Goal: Task Accomplishment & Management: Complete application form

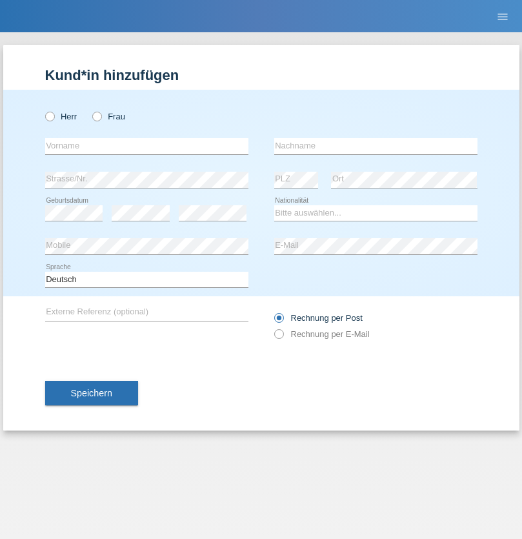
radio input "true"
click at [147, 146] on input "text" at bounding box center [146, 146] width 203 height 16
type input "Samra"
click at [376, 146] on input "text" at bounding box center [375, 146] width 203 height 16
type input "Muratovic"
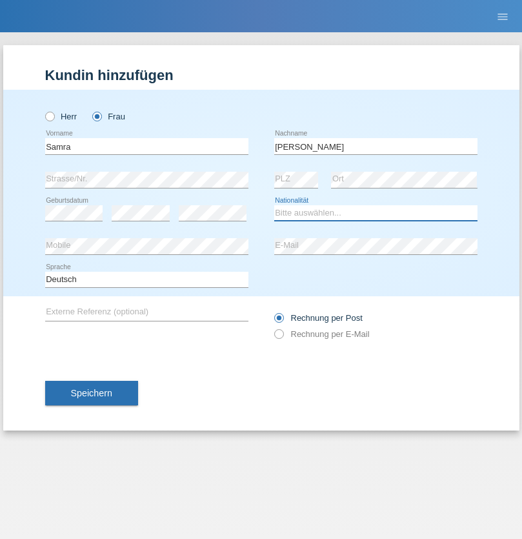
select select "RS"
select select "C"
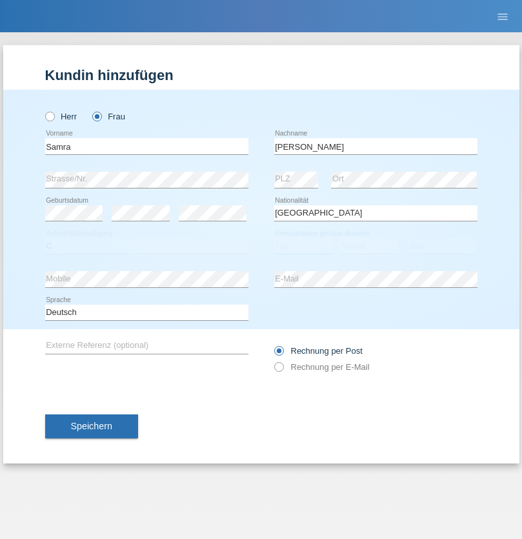
select select "03"
select select "04"
select select "2021"
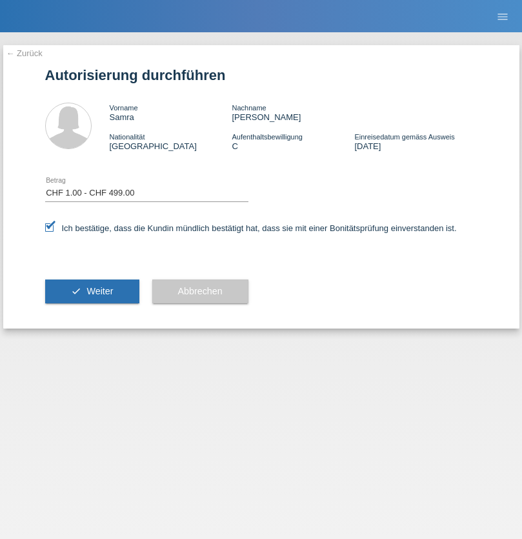
select select "1"
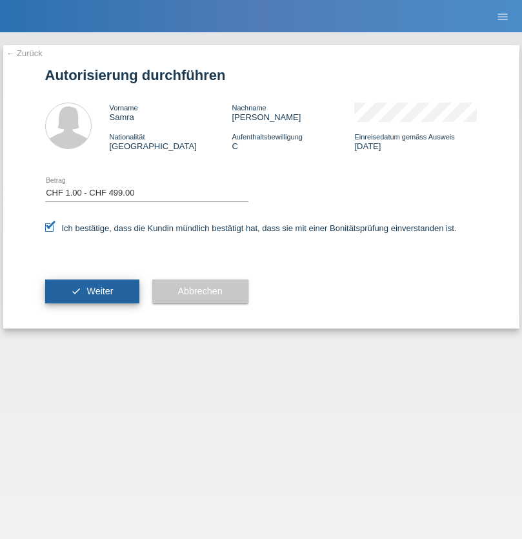
click at [92, 291] on span "Weiter" at bounding box center [100, 291] width 26 height 10
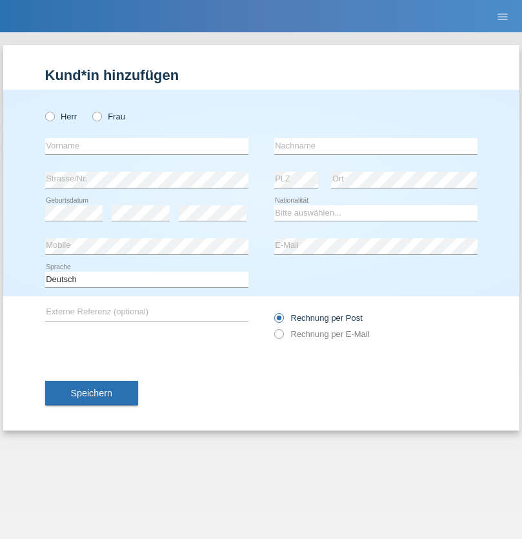
radio input "true"
click at [147, 146] on input "text" at bounding box center [146, 146] width 203 height 16
type input "[PERSON_NAME]"
click at [376, 146] on input "text" at bounding box center [375, 146] width 203 height 16
type input "Blott"
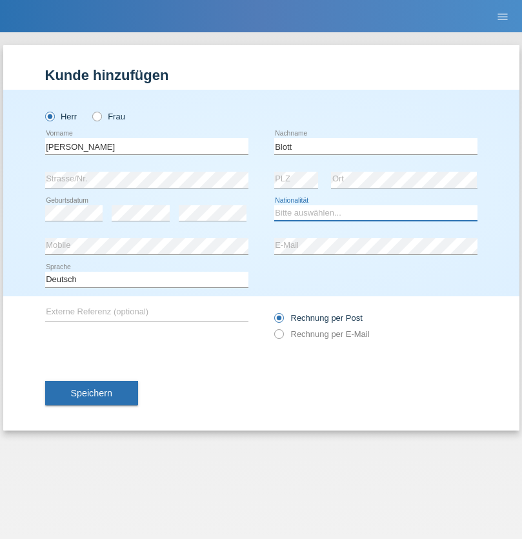
select select "DE"
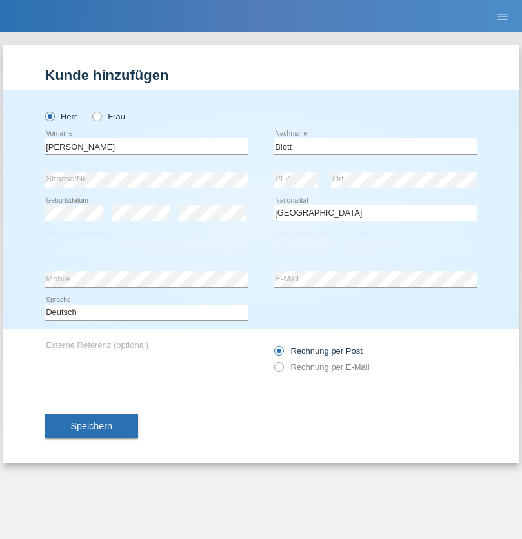
select select "C"
select select "16"
select select "03"
select select "2021"
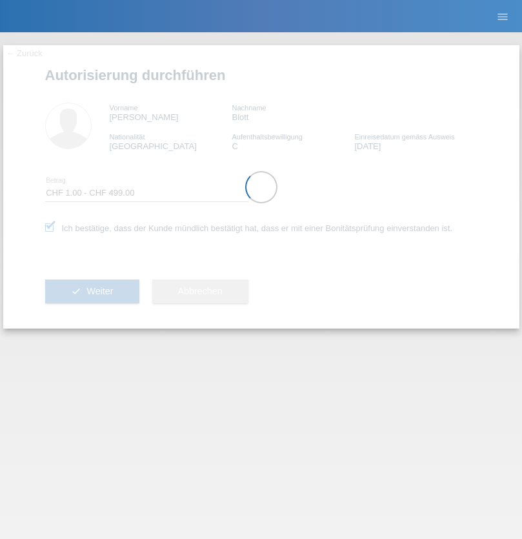
select select "1"
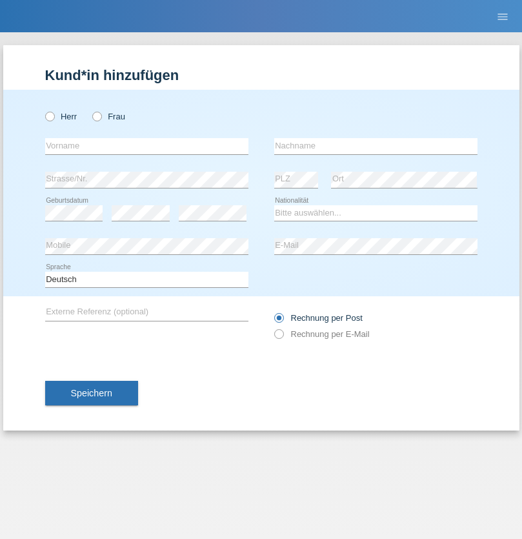
radio input "true"
click at [147, 146] on input "text" at bounding box center [146, 146] width 203 height 16
type input "Florian"
click at [376, 146] on input "text" at bounding box center [375, 146] width 203 height 16
type input "Bekaj"
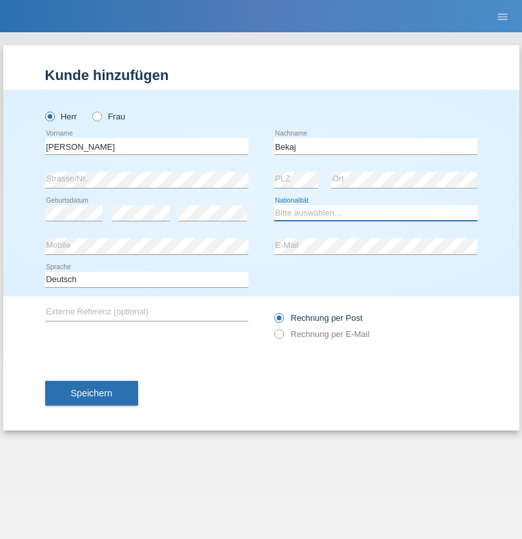
select select "CH"
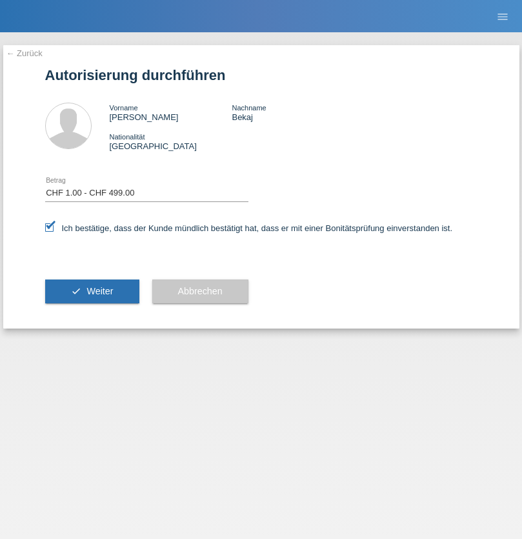
select select "1"
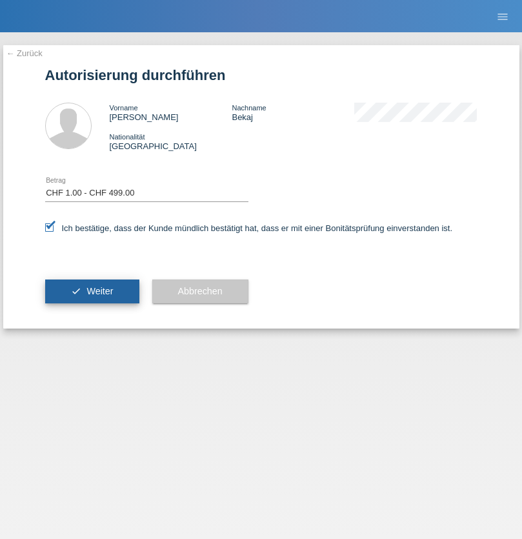
click at [92, 291] on span "Weiter" at bounding box center [100, 291] width 26 height 10
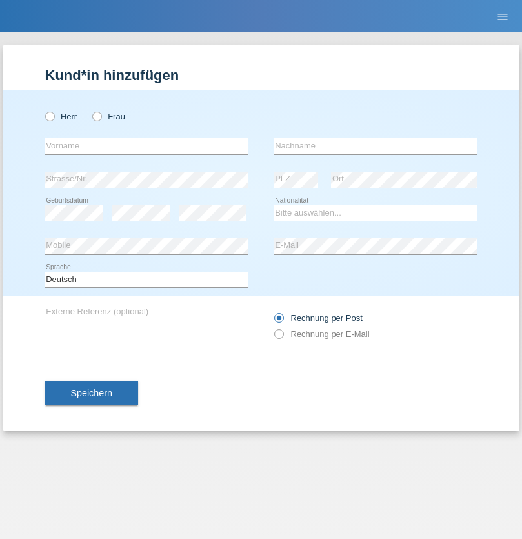
radio input "true"
click at [147, 146] on input "text" at bounding box center [146, 146] width 203 height 16
type input "[PERSON_NAME]"
click at [376, 146] on input "text" at bounding box center [375, 146] width 203 height 16
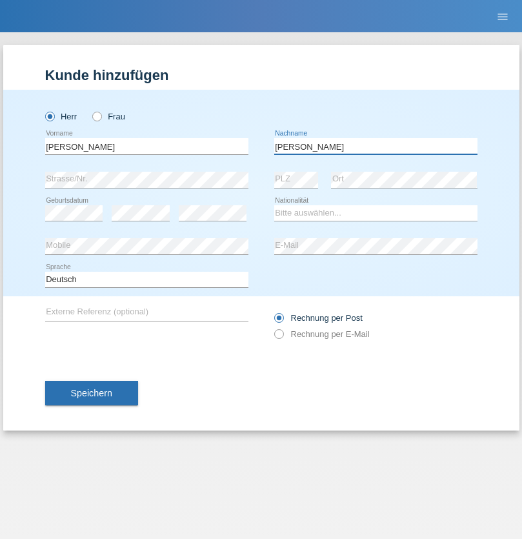
type input "[PERSON_NAME]"
select select "CH"
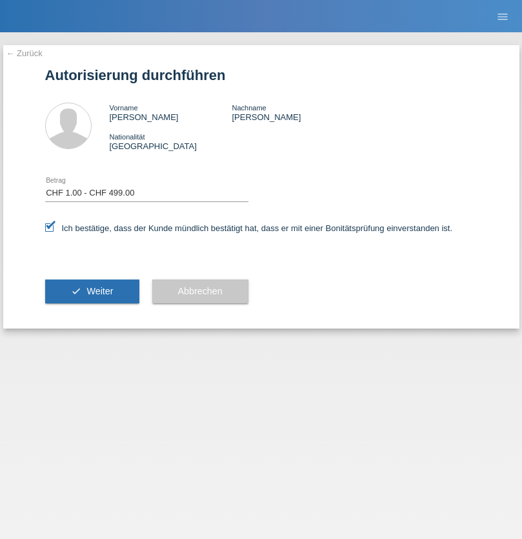
select select "1"
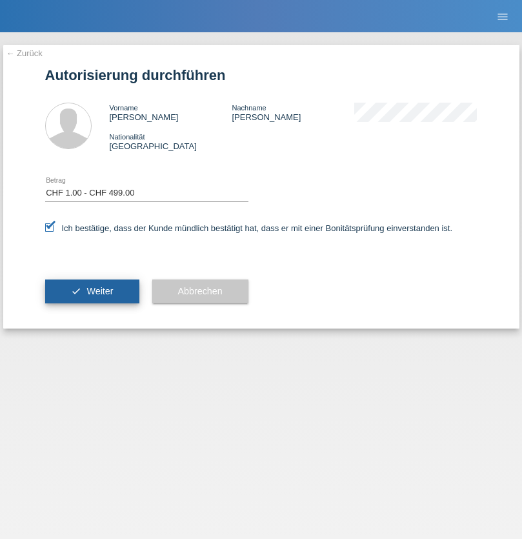
click at [92, 291] on span "Weiter" at bounding box center [100, 291] width 26 height 10
